Goal: Task Accomplishment & Management: Use online tool/utility

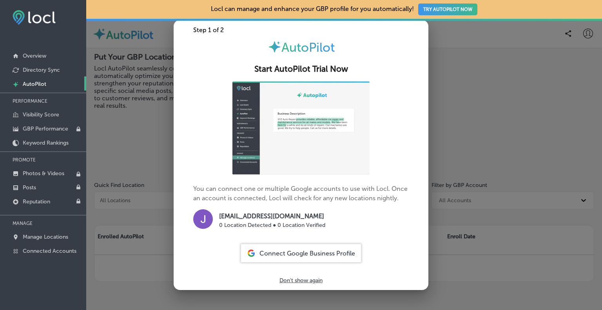
drag, startPoint x: 140, startPoint y: 148, endPoint x: 114, endPoint y: 129, distance: 31.6
click at [140, 147] on div at bounding box center [301, 155] width 602 height 310
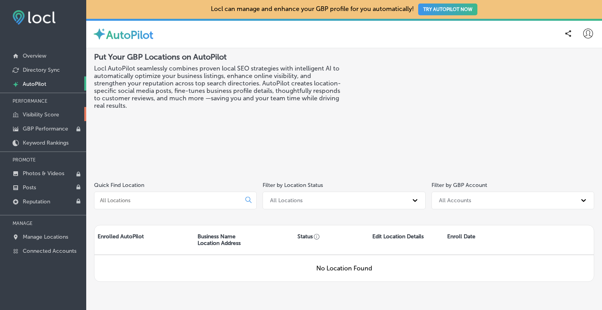
click at [40, 115] on p "Visibility Score" at bounding box center [41, 114] width 36 height 7
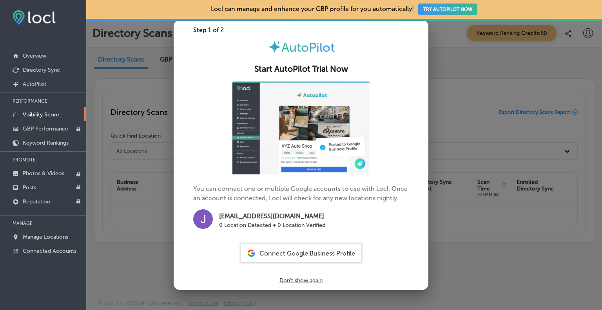
click at [300, 280] on p "Don't show again" at bounding box center [300, 280] width 43 height 7
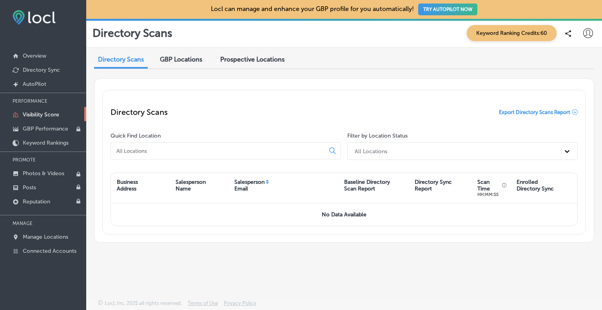
click at [250, 61] on span "Prospective Locations" at bounding box center [252, 59] width 64 height 7
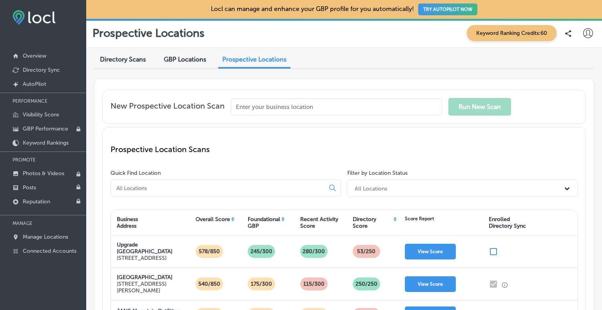
click at [250, 61] on span "Prospective Locations" at bounding box center [254, 59] width 64 height 7
click at [253, 100] on input "text" at bounding box center [336, 106] width 211 height 17
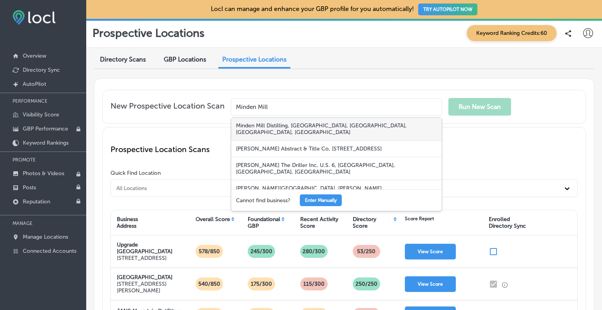
click at [263, 125] on div "Minden Mill Distilling, [GEOGRAPHIC_DATA], [GEOGRAPHIC_DATA], [GEOGRAPHIC_DATA]…" at bounding box center [336, 129] width 210 height 23
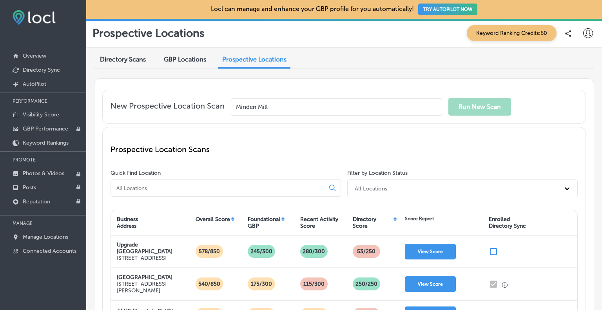
type input "Minden Mill Distilling, [GEOGRAPHIC_DATA], [GEOGRAPHIC_DATA], [GEOGRAPHIC_DATA]…"
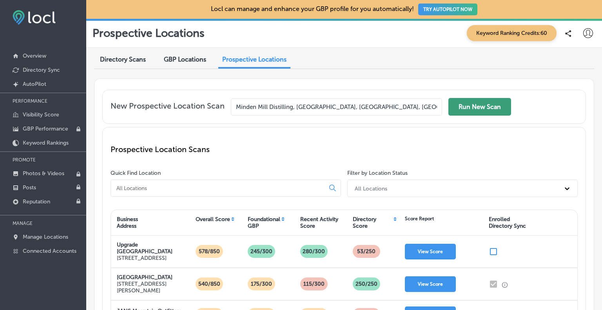
click at [473, 110] on button "Run New Scan" at bounding box center [479, 107] width 63 height 18
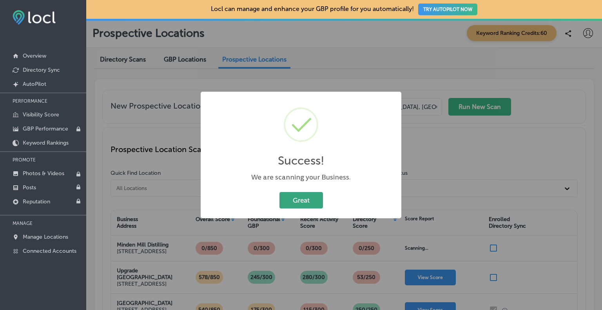
click at [308, 198] on button "Great" at bounding box center [301, 200] width 44 height 16
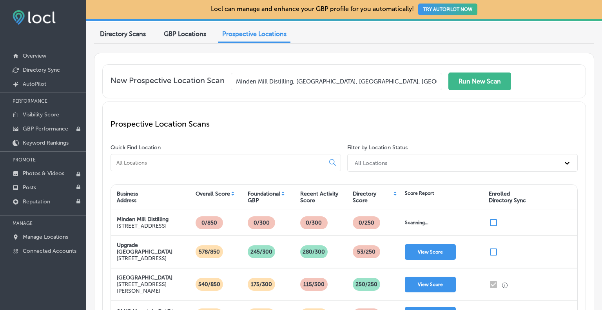
scroll to position [39, 0]
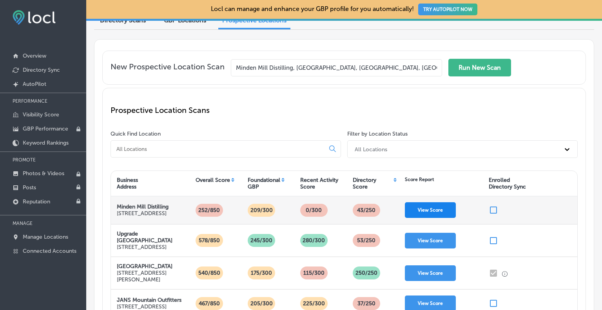
click at [434, 210] on button "View Score" at bounding box center [430, 210] width 51 height 16
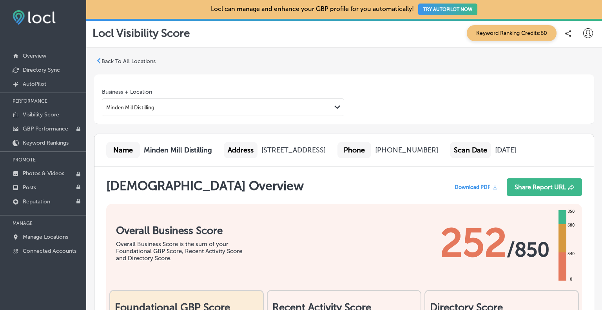
click at [472, 190] on span "Download PDF" at bounding box center [473, 187] width 36 height 6
click at [519, 196] on button "Share Report URL" at bounding box center [544, 187] width 75 height 18
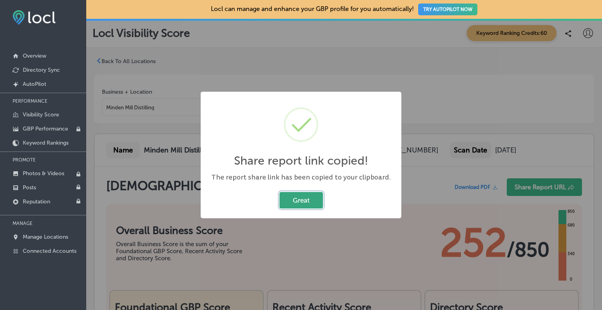
click at [307, 198] on button "Great" at bounding box center [301, 200] width 44 height 16
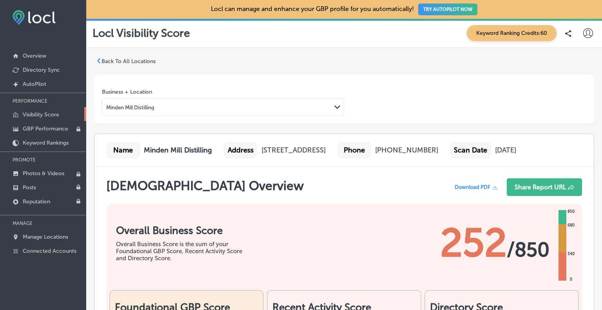
click at [53, 113] on p "Visibility Score" at bounding box center [41, 114] width 36 height 7
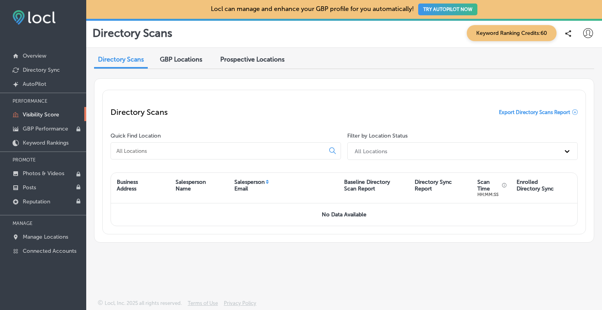
click at [252, 59] on span "Prospective Locations" at bounding box center [252, 59] width 64 height 7
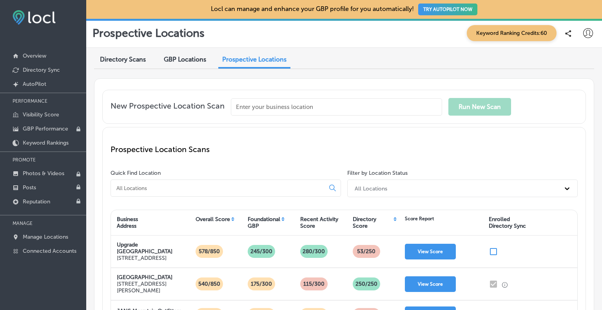
click at [249, 109] on input "text" at bounding box center [336, 106] width 211 height 17
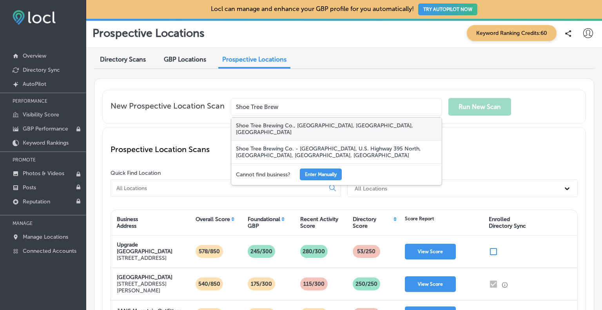
click at [265, 126] on div "Shoe Tree Brewing Co., [GEOGRAPHIC_DATA], [GEOGRAPHIC_DATA], [GEOGRAPHIC_DATA]" at bounding box center [336, 129] width 210 height 23
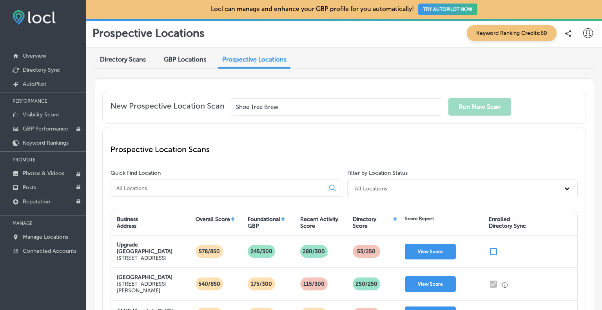
type input "Shoe Tree Brewing Co., [GEOGRAPHIC_DATA], [GEOGRAPHIC_DATA], [GEOGRAPHIC_DATA]"
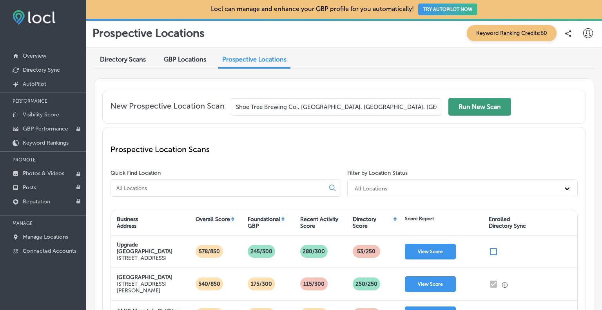
click at [493, 104] on button "Run New Scan" at bounding box center [479, 107] width 63 height 18
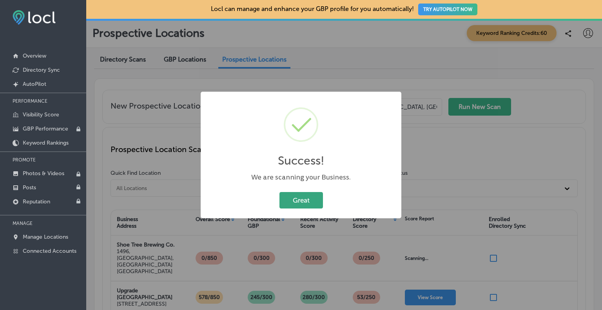
click at [298, 199] on button "Great" at bounding box center [301, 200] width 44 height 16
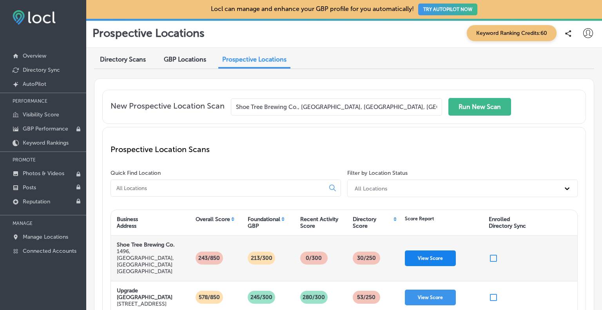
click at [428, 250] on button "View Score" at bounding box center [430, 258] width 51 height 16
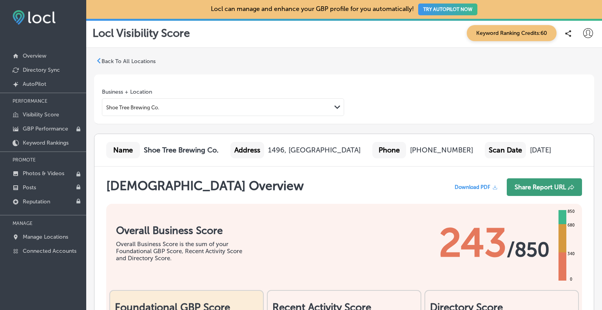
click at [522, 196] on button "Share Report URL" at bounding box center [544, 187] width 75 height 18
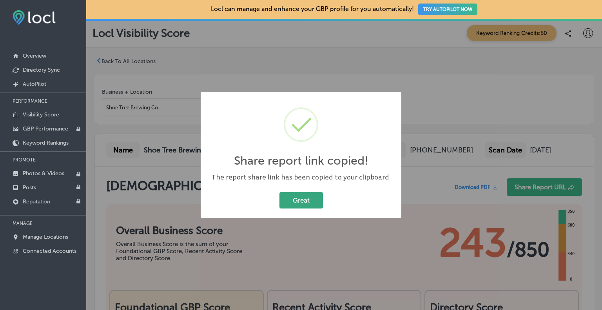
click at [301, 198] on button "Great" at bounding box center [301, 200] width 44 height 16
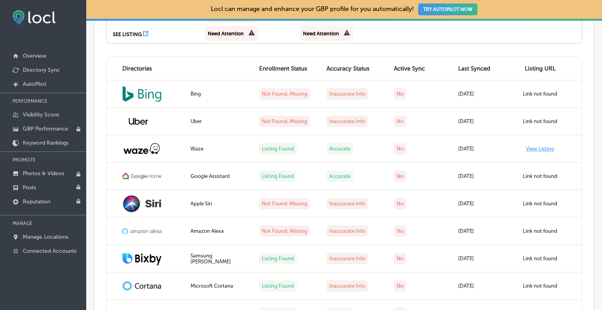
scroll to position [470, 0]
click at [46, 115] on p "Visibility Score" at bounding box center [41, 114] width 36 height 7
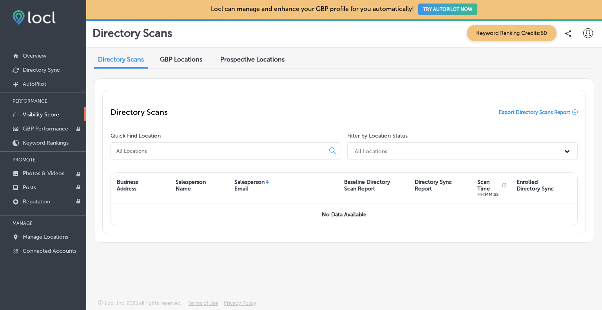
click at [263, 61] on span "Prospective Locations" at bounding box center [252, 59] width 64 height 7
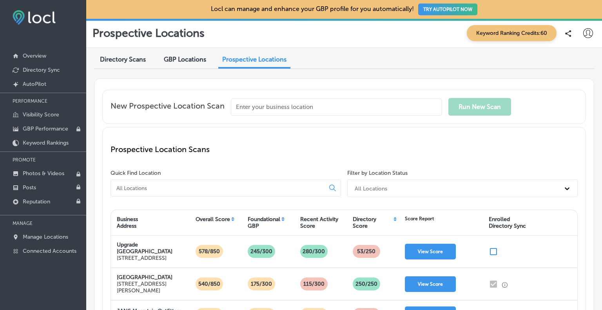
click at [254, 112] on input "text" at bounding box center [336, 106] width 211 height 17
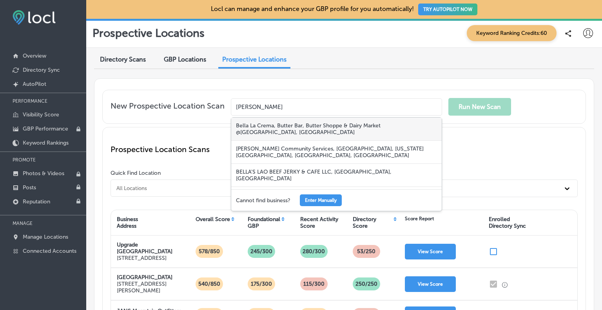
click at [260, 130] on div "Bella La Crema, Butter Bar, Butter Shoppe & Dairy Market @[GEOGRAPHIC_DATA], [G…" at bounding box center [336, 129] width 210 height 23
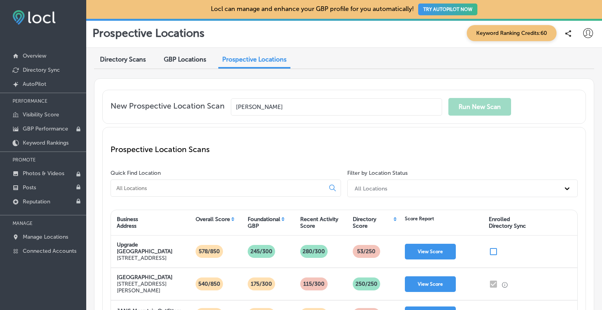
type input "Bella La Crema, Butter Bar, Butter Shoppe & Dairy Market @[GEOGRAPHIC_DATA], [G…"
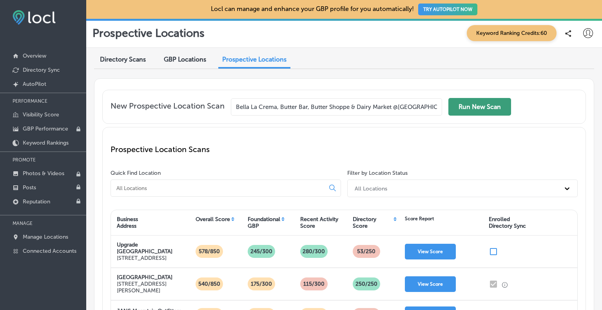
click at [479, 99] on button "Run New Scan" at bounding box center [479, 107] width 63 height 18
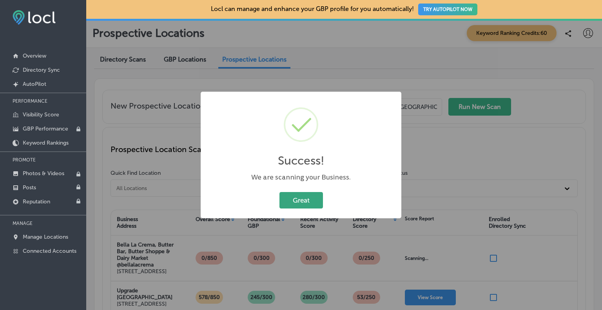
click at [310, 197] on button "Great" at bounding box center [301, 200] width 44 height 16
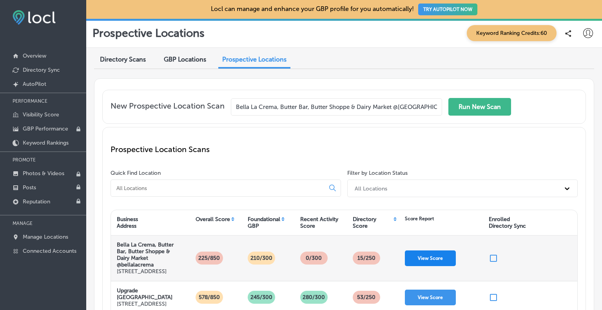
click at [435, 259] on button "View Score" at bounding box center [430, 258] width 51 height 16
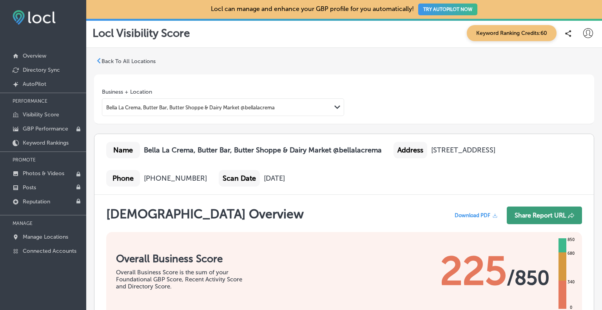
click at [544, 211] on button "Share Report URL" at bounding box center [544, 216] width 75 height 18
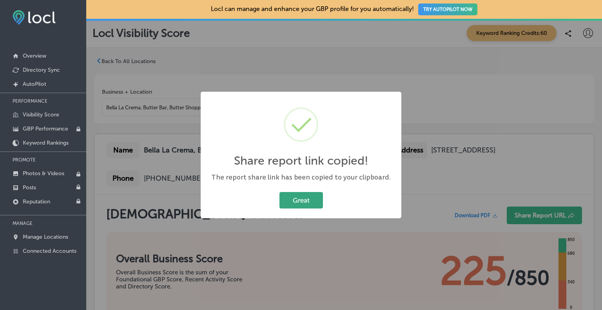
click at [294, 196] on button "Great" at bounding box center [301, 200] width 44 height 16
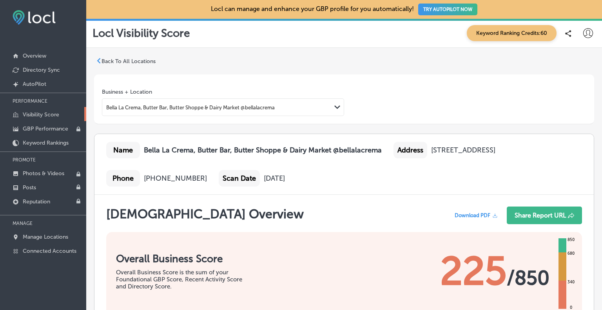
click at [43, 113] on p "Visibility Score" at bounding box center [41, 114] width 36 height 7
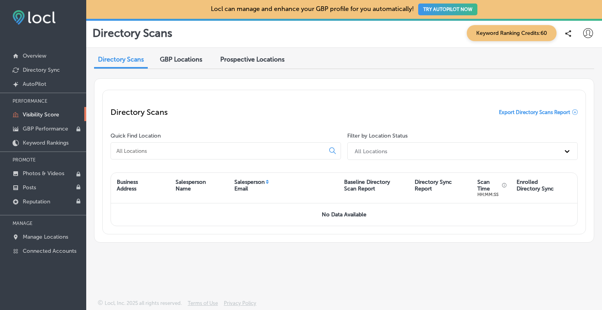
click at [254, 61] on span "Prospective Locations" at bounding box center [252, 59] width 64 height 7
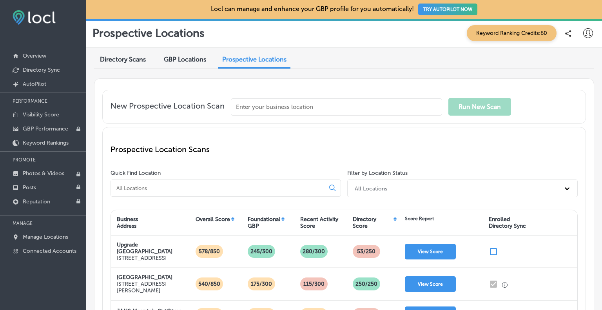
click at [251, 108] on input "text" at bounding box center [336, 106] width 211 height 17
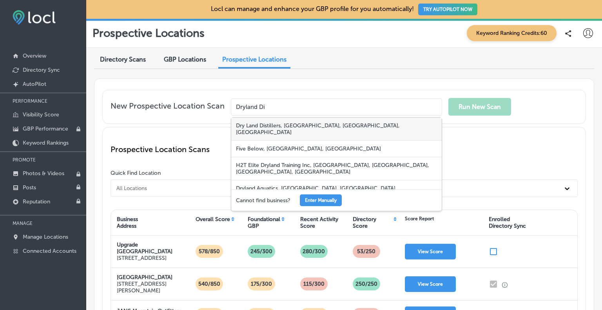
click at [260, 127] on div "Dry Land Distillers, [GEOGRAPHIC_DATA], [GEOGRAPHIC_DATA], [GEOGRAPHIC_DATA]" at bounding box center [336, 129] width 210 height 23
type input "Dry Land Distillers, [GEOGRAPHIC_DATA], [GEOGRAPHIC_DATA], [GEOGRAPHIC_DATA]"
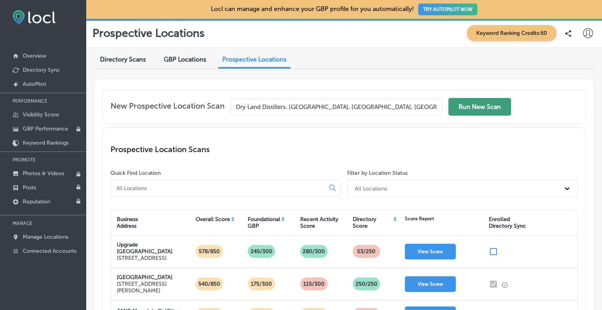
click at [467, 111] on button "Run New Scan" at bounding box center [479, 107] width 63 height 18
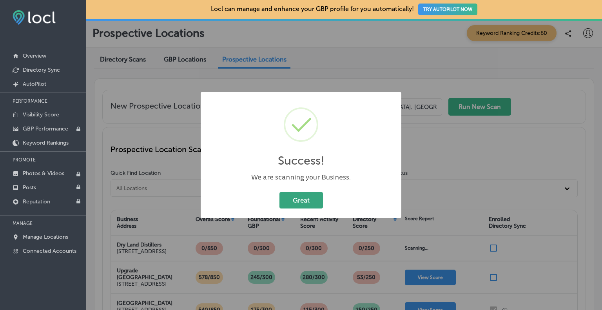
click at [294, 198] on button "Great" at bounding box center [301, 200] width 44 height 16
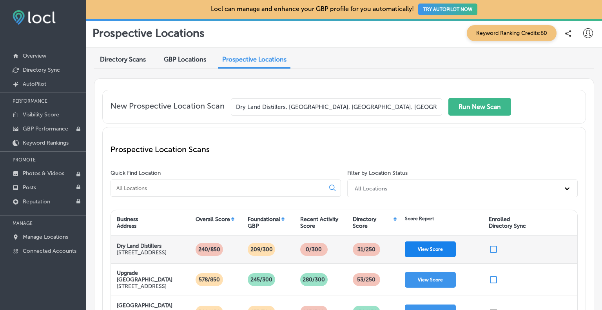
click at [439, 248] on button "View Score" at bounding box center [430, 249] width 51 height 16
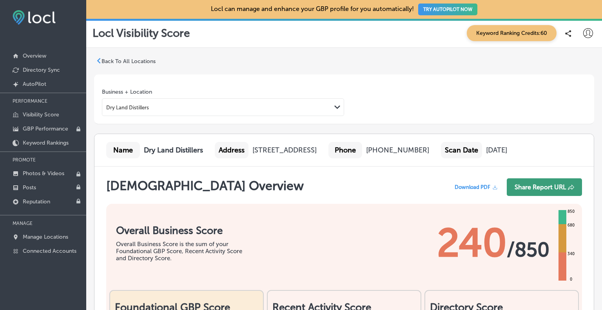
click at [519, 182] on button "Share Report URL" at bounding box center [544, 187] width 75 height 18
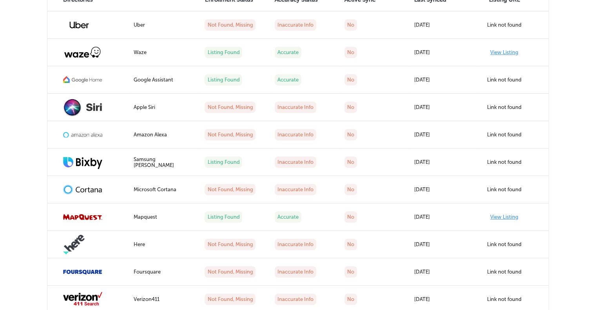
scroll to position [392, 0]
